Goal: Transaction & Acquisition: Purchase product/service

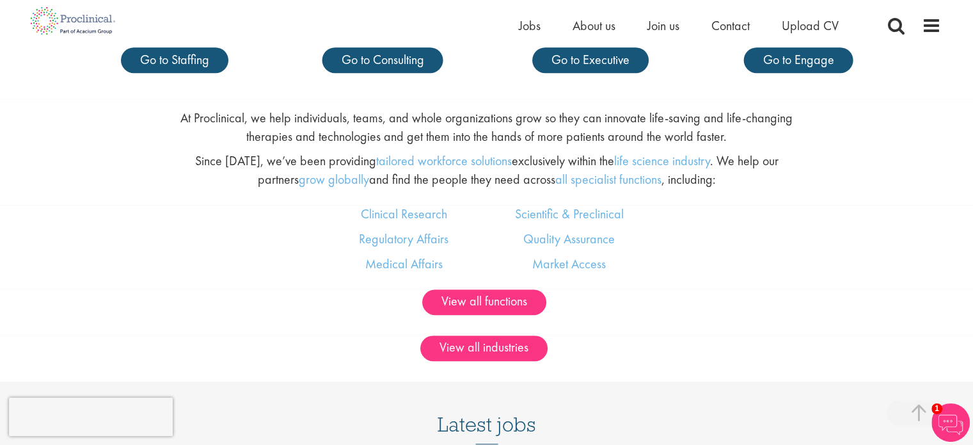
scroll to position [704, 0]
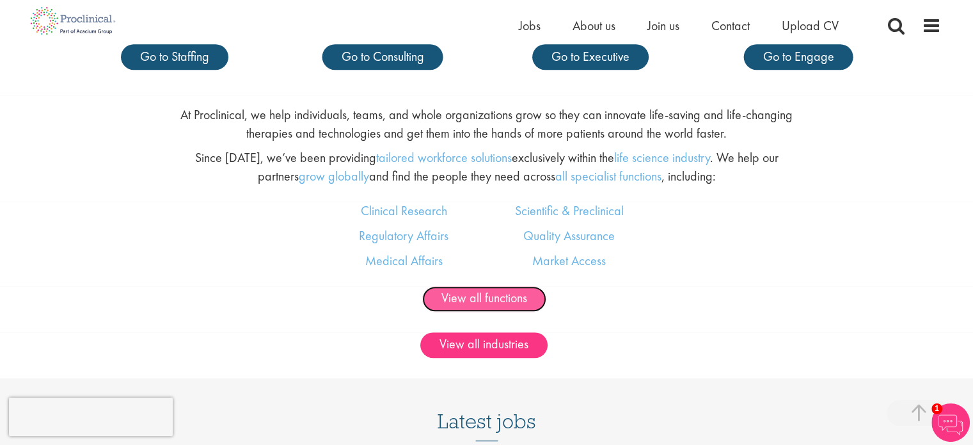
click at [477, 299] on link "View all functions" at bounding box center [484, 299] width 124 height 26
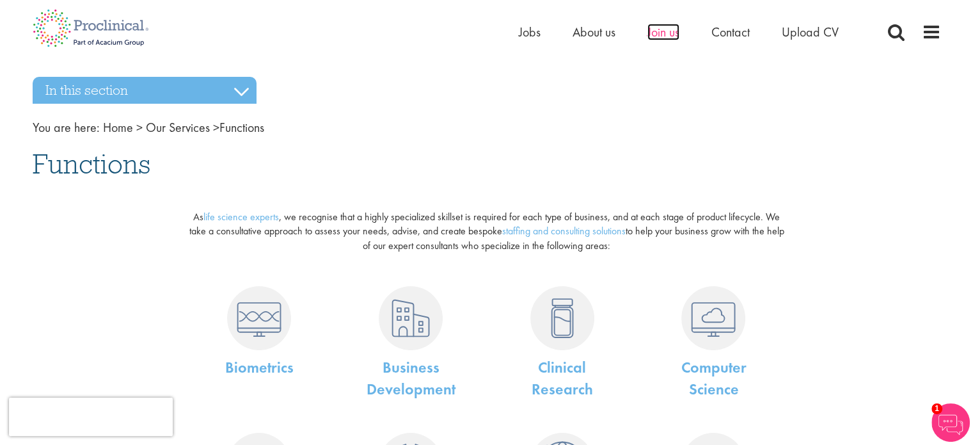
click at [654, 32] on span "Join us" at bounding box center [663, 32] width 32 height 17
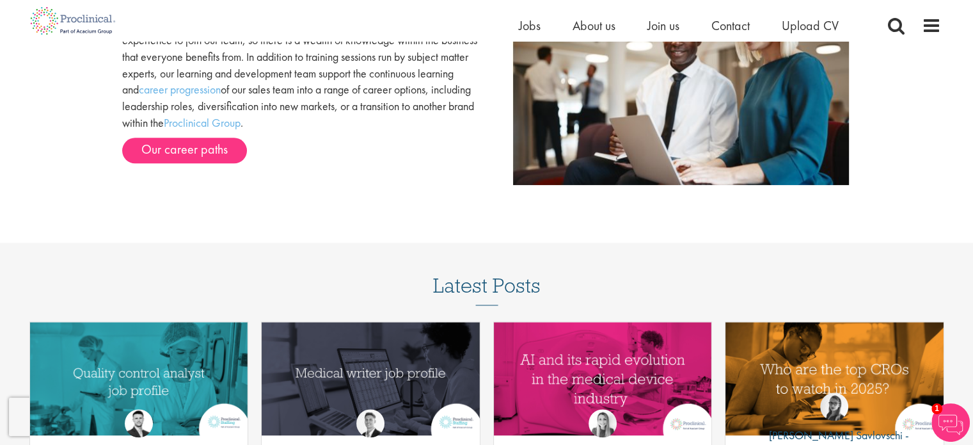
scroll to position [1405, 0]
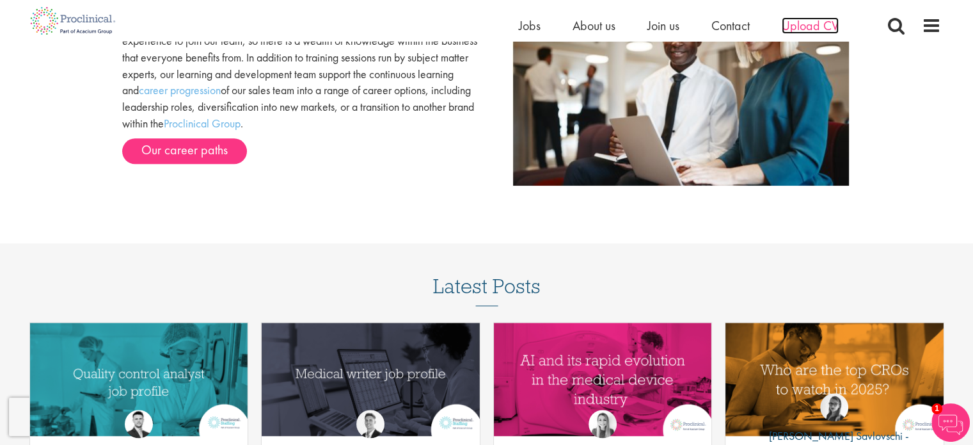
click at [809, 19] on span "Upload CV" at bounding box center [810, 25] width 57 height 17
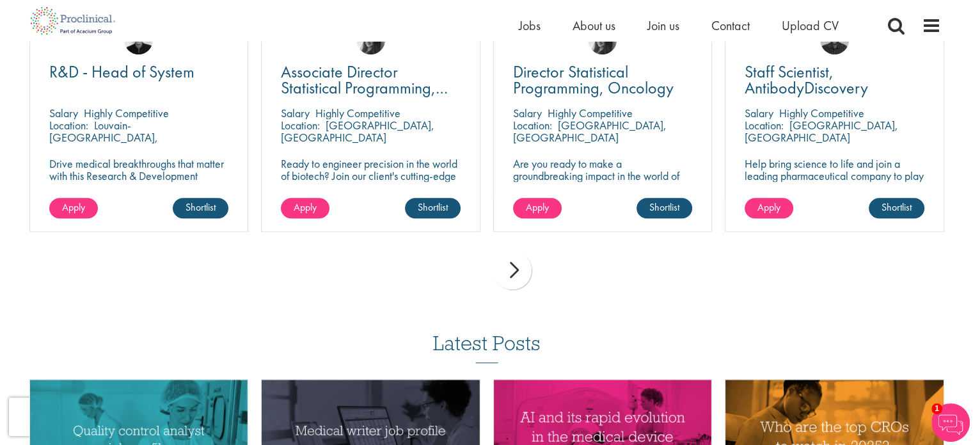
scroll to position [1215, 0]
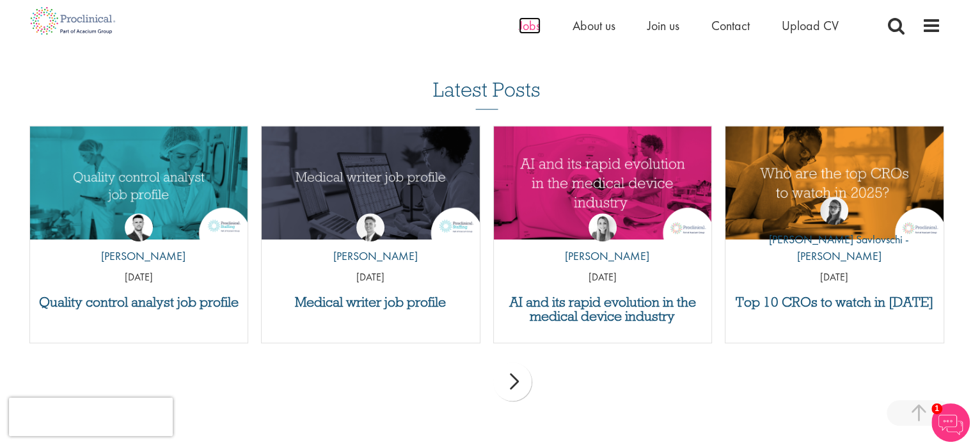
click at [532, 24] on span "Jobs" at bounding box center [530, 25] width 22 height 17
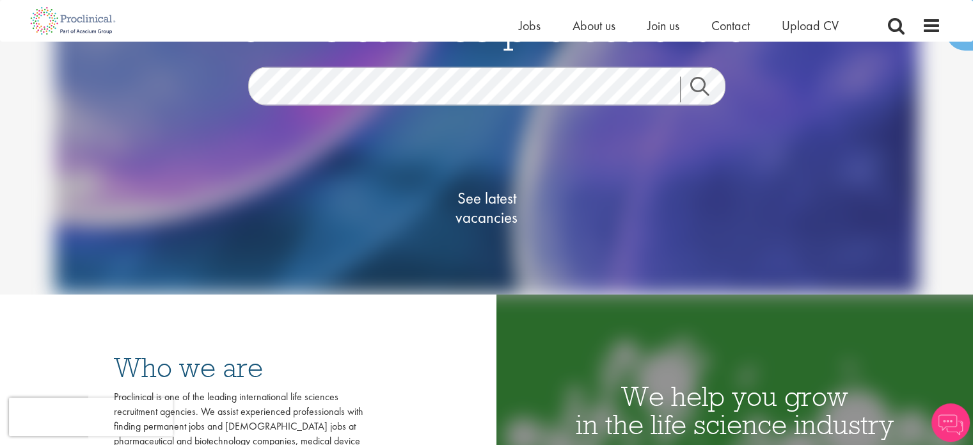
scroll to position [128, 0]
click at [690, 93] on link "Search" at bounding box center [707, 90] width 55 height 26
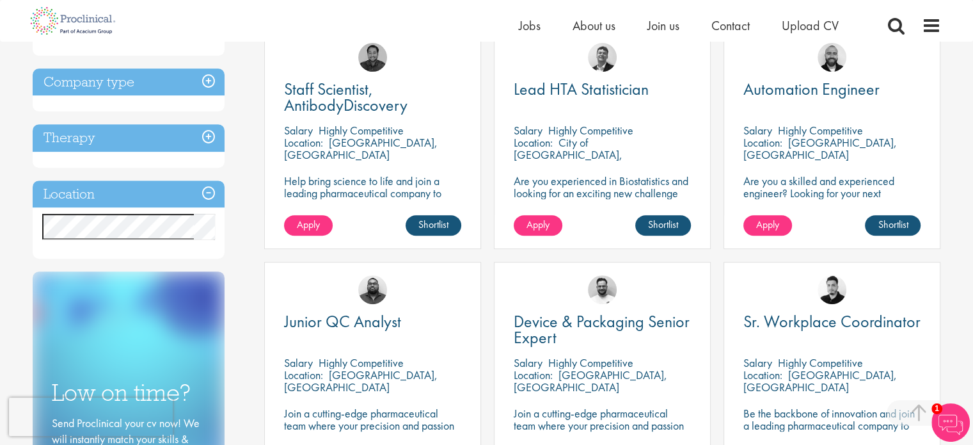
scroll to position [512, 0]
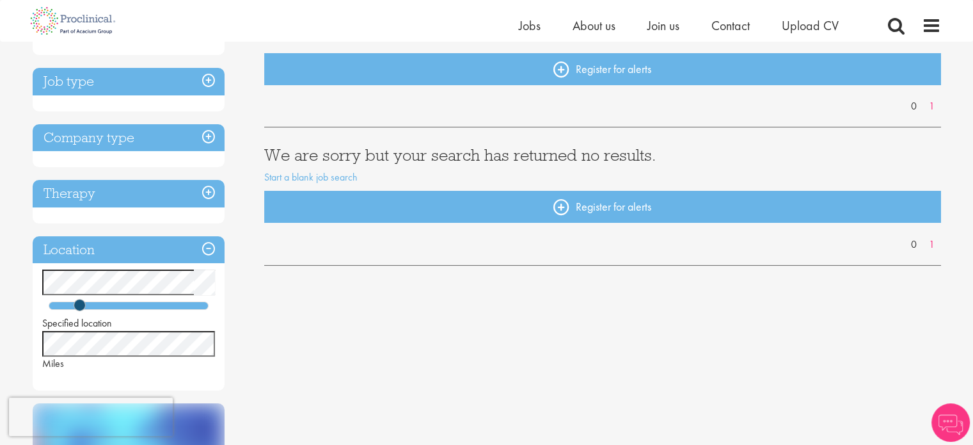
scroll to position [128, 0]
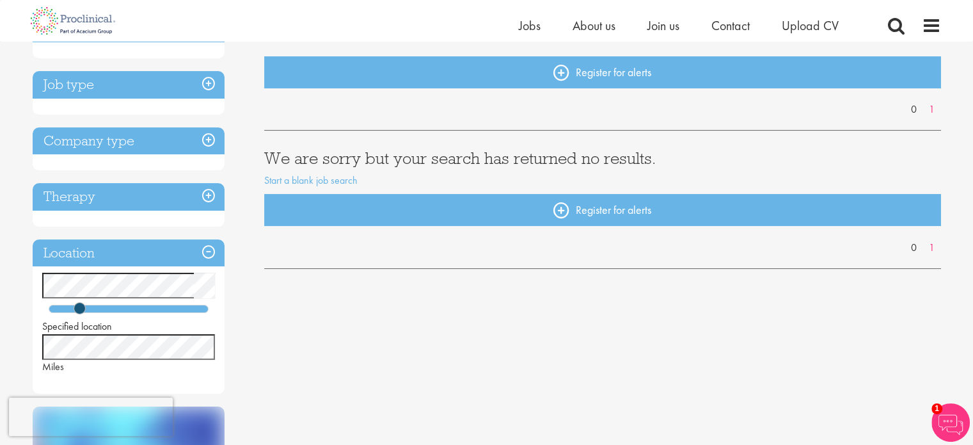
click at [27, 299] on div "You are here: Home > Job search Discipline Job type Company type Therapy Locati…" at bounding box center [487, 327] width 928 height 827
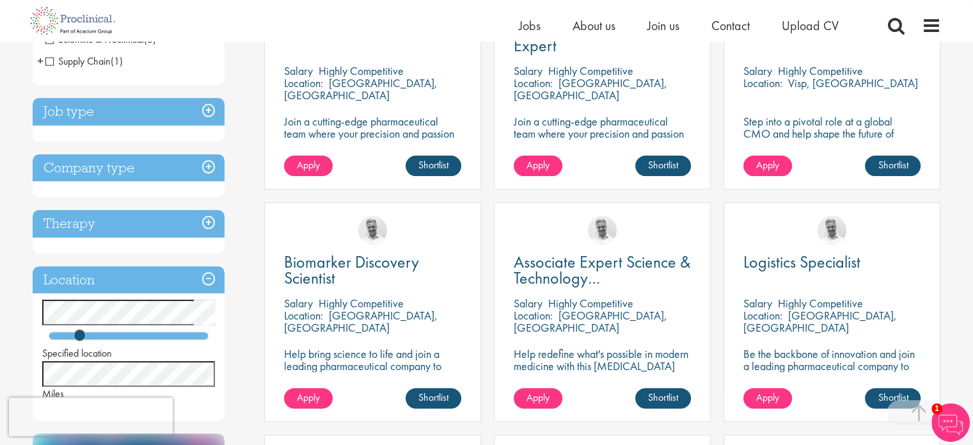
scroll to position [320, 0]
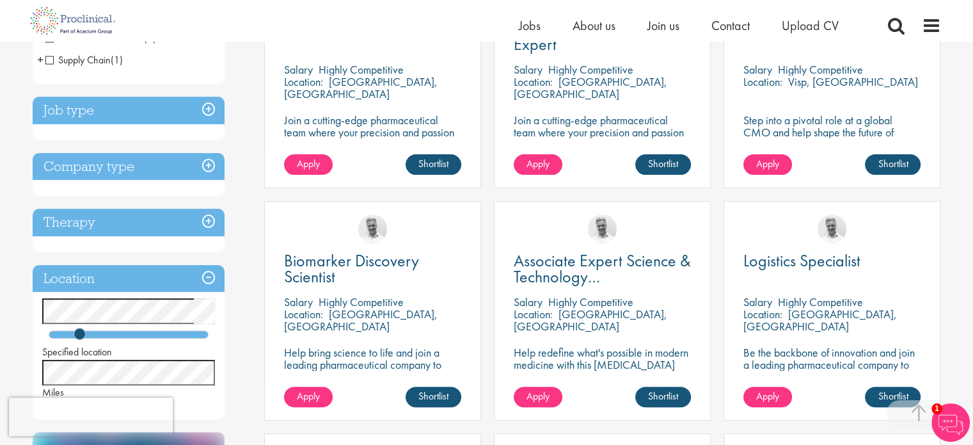
click at [129, 157] on h3 "Company type" at bounding box center [129, 167] width 192 height 28
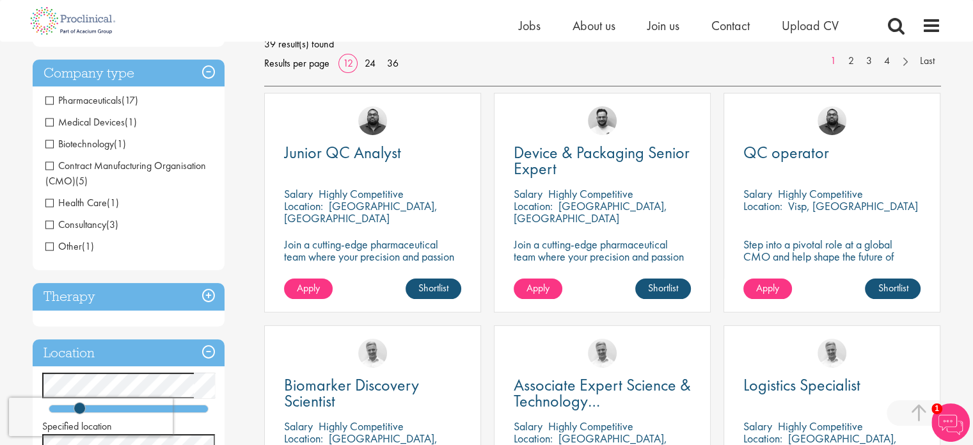
scroll to position [192, 0]
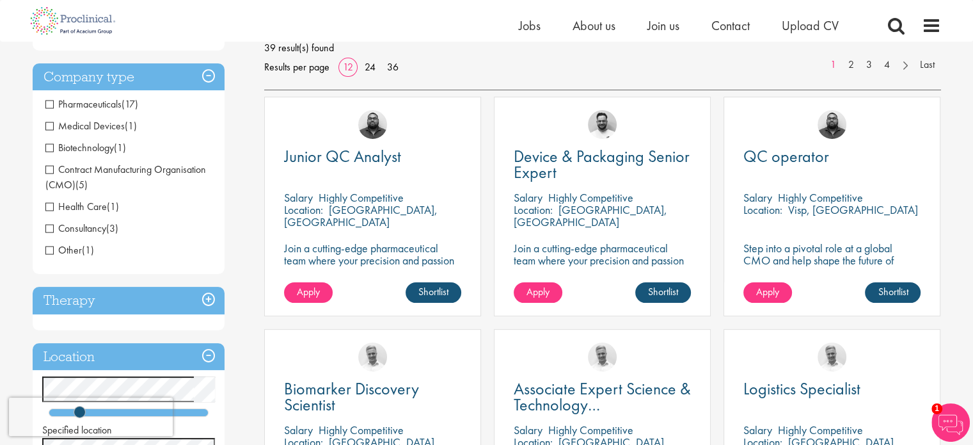
click at [102, 122] on span "Medical Devices" at bounding box center [84, 125] width 79 height 13
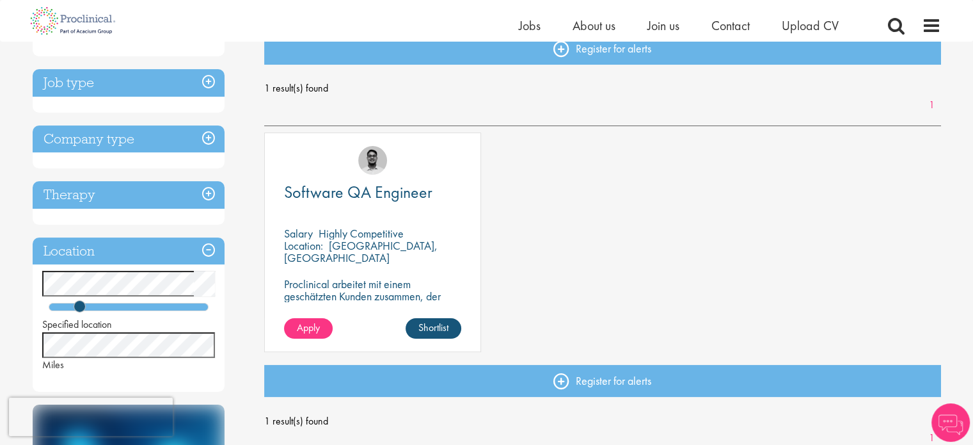
scroll to position [192, 0]
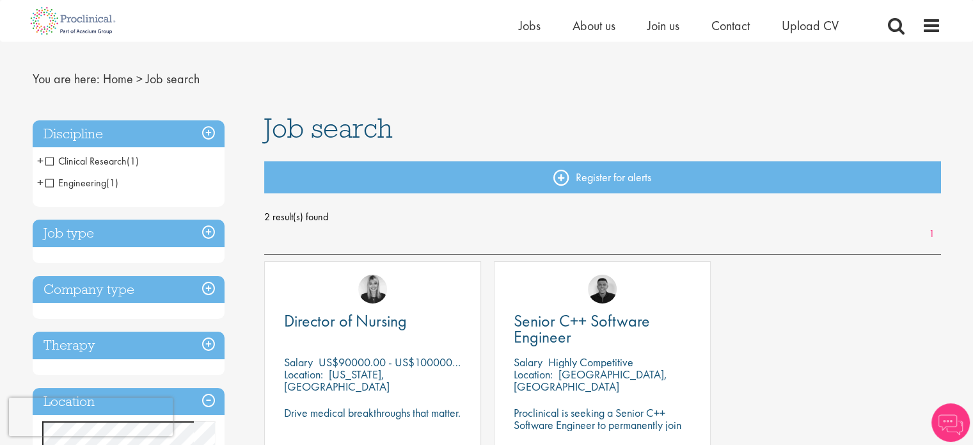
scroll to position [64, 0]
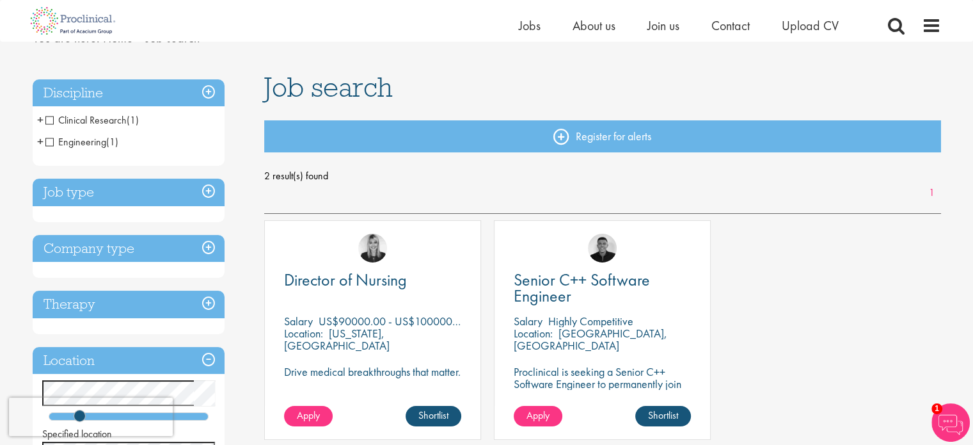
click at [99, 251] on h3 "Company type" at bounding box center [129, 249] width 192 height 28
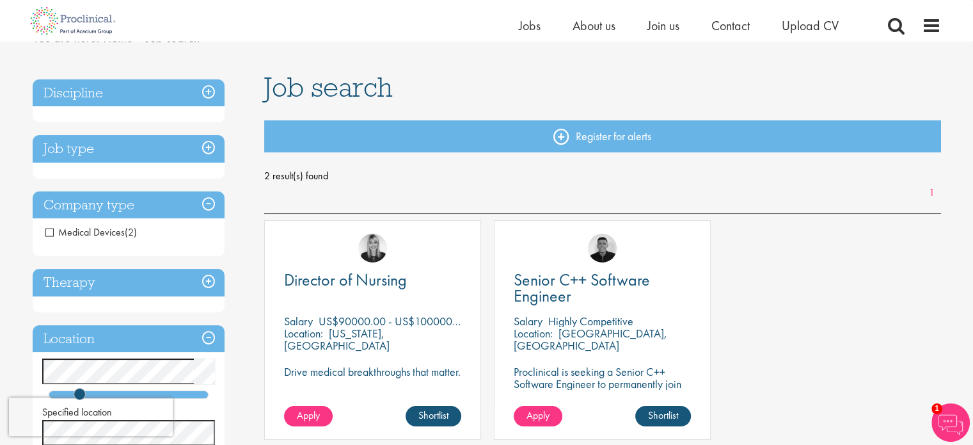
click at [58, 232] on span "Medical Devices" at bounding box center [84, 231] width 79 height 13
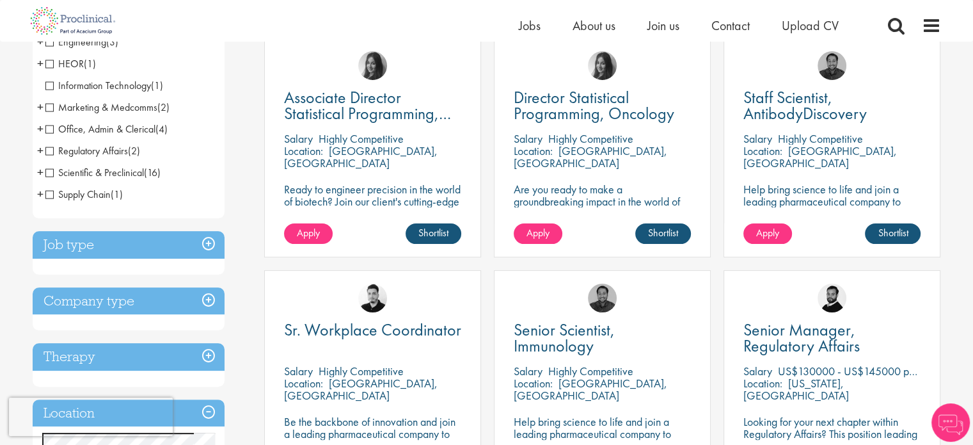
scroll to position [256, 0]
